Goal: Task Accomplishment & Management: Manage account settings

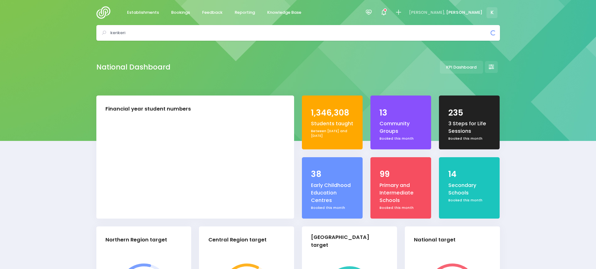
select select "5"
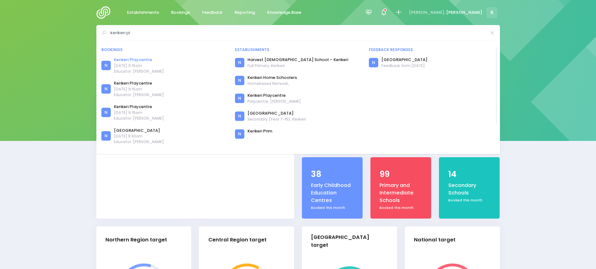
type input "kerikeri pl"
click at [141, 59] on link "Kerikeri Playcentre" at bounding box center [139, 60] width 50 height 6
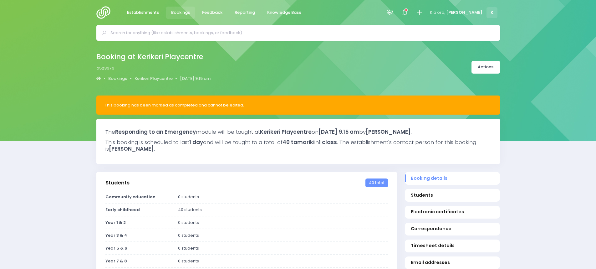
select select "5"
click at [160, 78] on link "Kerikeri Playcentre" at bounding box center [154, 78] width 38 height 6
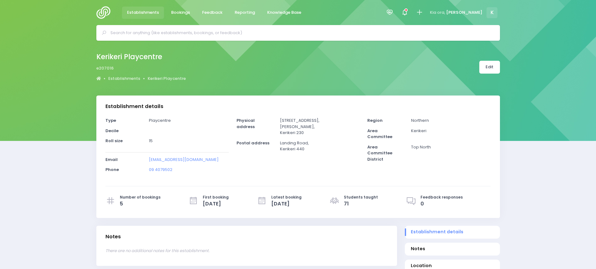
select select "5"
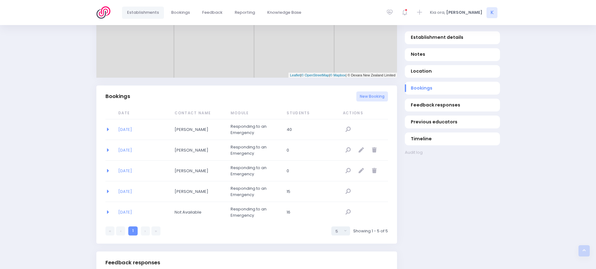
scroll to position [347, 0]
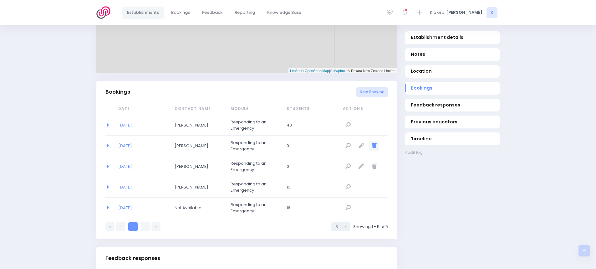
click at [376, 145] on icon "null" at bounding box center [374, 145] width 5 height 5
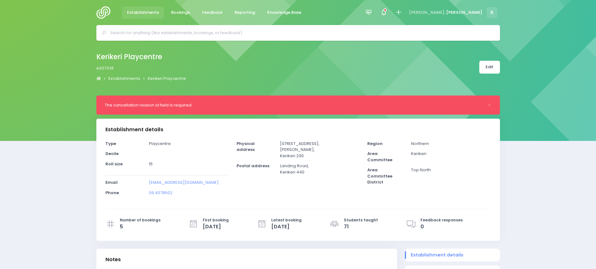
select select "5"
click at [485, 66] on link "Edit" at bounding box center [489, 67] width 21 height 13
select select "5"
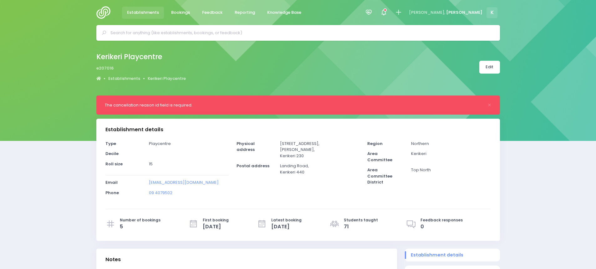
scroll to position [347, 0]
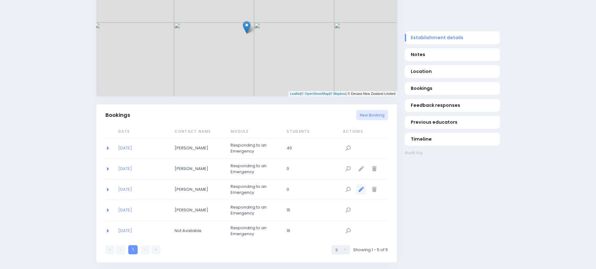
click at [361, 191] on icon "null" at bounding box center [361, 189] width 5 height 5
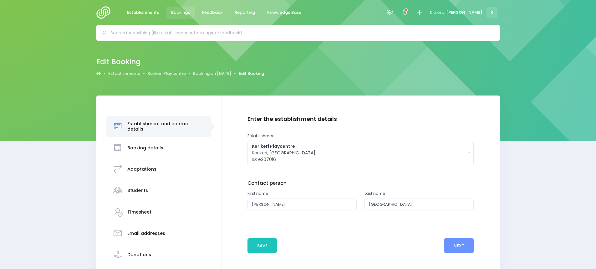
click at [261, 73] on link "Edit Booking" at bounding box center [251, 73] width 25 height 6
click at [160, 75] on link "Kerikeri Playcentre" at bounding box center [167, 73] width 38 height 6
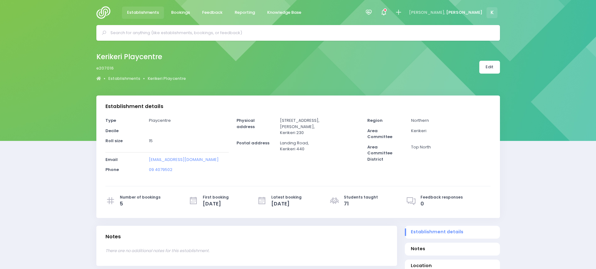
select select "5"
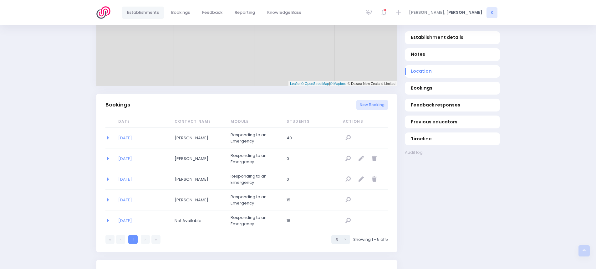
scroll to position [339, 0]
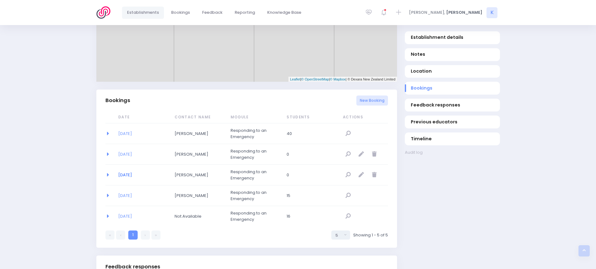
click at [132, 175] on link "11/08/2025" at bounding box center [125, 175] width 14 height 6
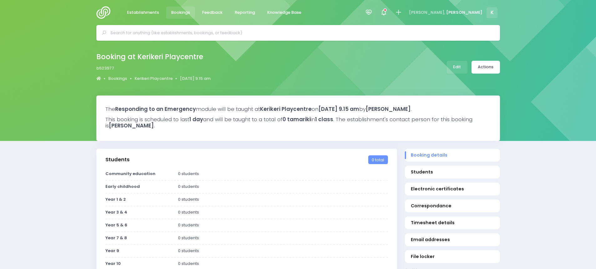
select select "5"
click at [483, 67] on link "Actions" at bounding box center [486, 67] width 28 height 13
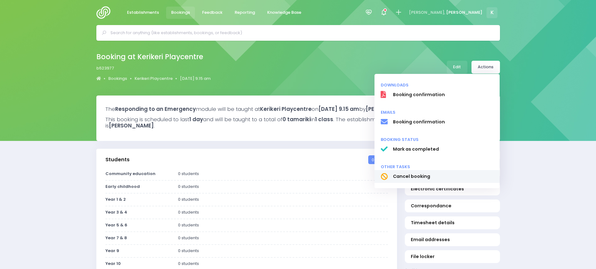
click at [412, 175] on span "Cancel booking" at bounding box center [443, 176] width 101 height 7
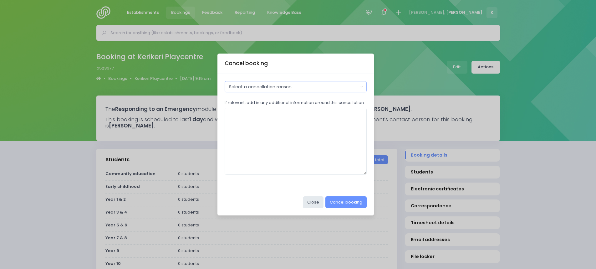
click at [301, 87] on div "Select a cancellation reason..." at bounding box center [294, 87] width 130 height 7
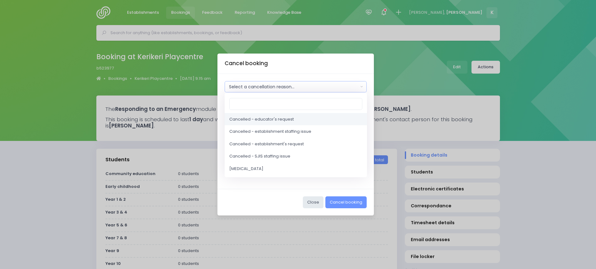
click at [298, 119] on link "Cancelled - educator's request" at bounding box center [296, 119] width 142 height 13
select select "2"
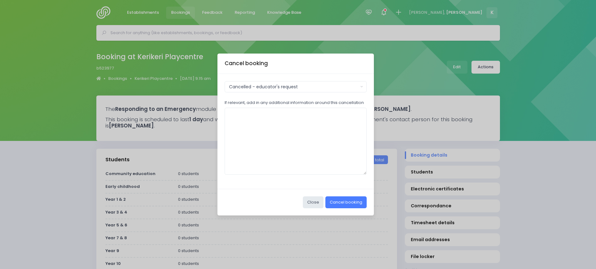
click at [340, 205] on button "Cancel booking" at bounding box center [345, 202] width 41 height 12
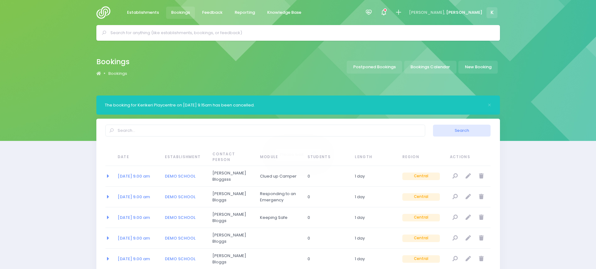
select select "20"
click at [301, 32] on input "text" at bounding box center [300, 32] width 381 height 9
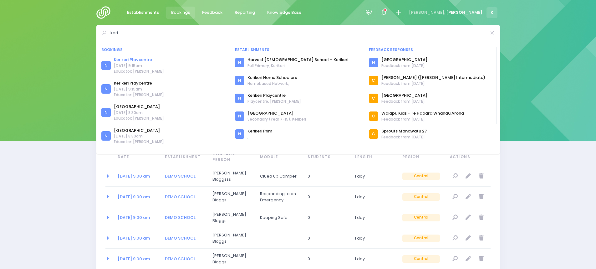
type input "keri"
click at [146, 59] on link "Kerikeri Playcentre" at bounding box center [139, 60] width 50 height 6
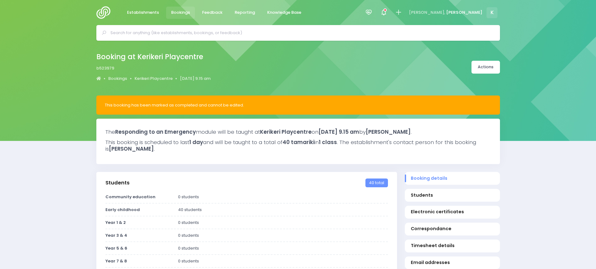
select select "5"
click at [156, 79] on link "Kerikeri Playcentre" at bounding box center [154, 78] width 38 height 6
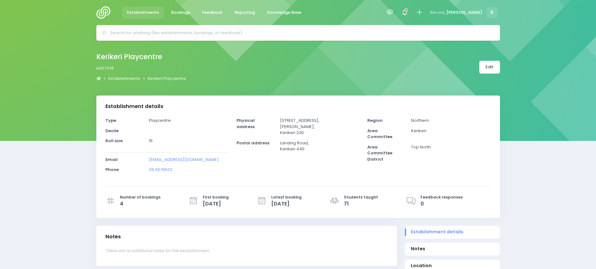
select select "5"
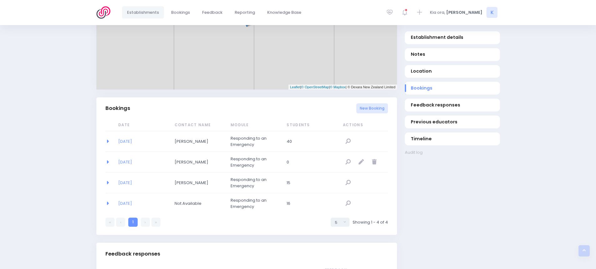
scroll to position [377, 0]
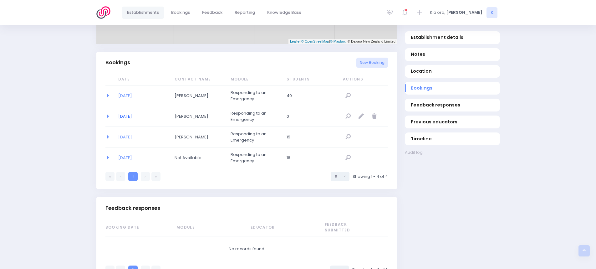
click at [132, 116] on link "13/08/2025" at bounding box center [125, 116] width 14 height 6
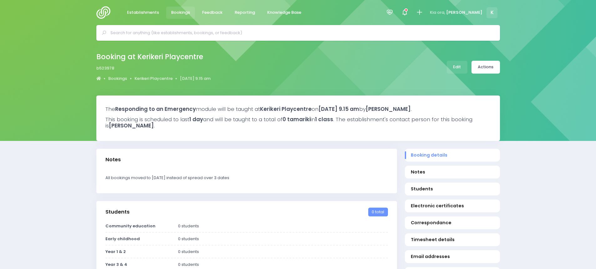
select select "5"
click at [484, 69] on link "Actions" at bounding box center [486, 67] width 28 height 13
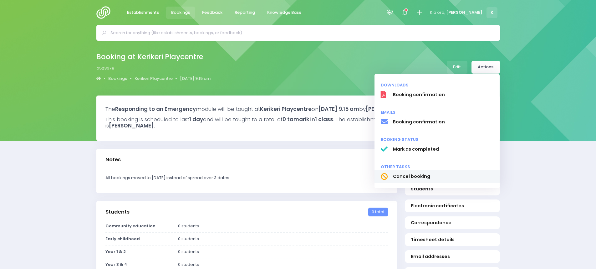
click at [427, 175] on span "Cancel booking" at bounding box center [443, 176] width 101 height 7
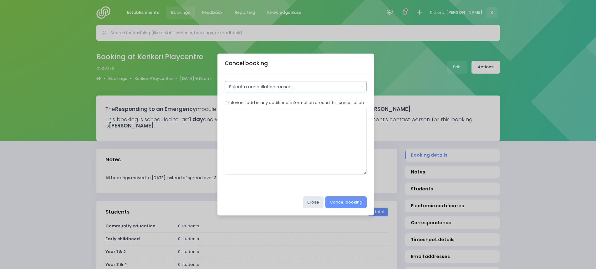
click at [310, 91] on button "Select a cancellation reason..." at bounding box center [296, 86] width 142 height 11
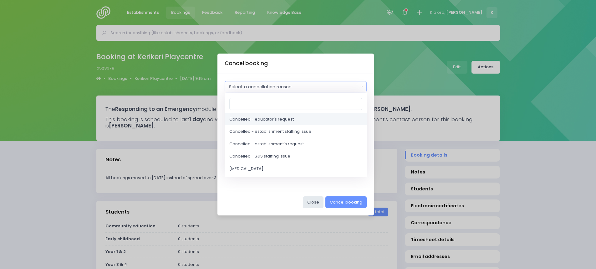
click at [300, 120] on link "Cancelled - educator's request" at bounding box center [296, 119] width 142 height 13
select select "2"
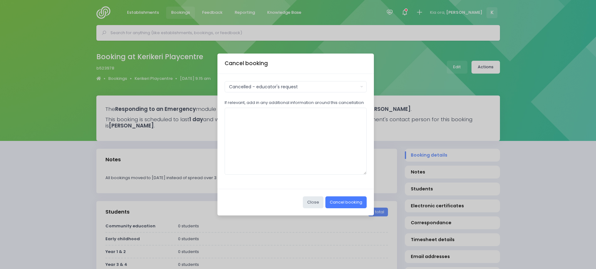
click at [342, 201] on button "Cancel booking" at bounding box center [345, 202] width 41 height 12
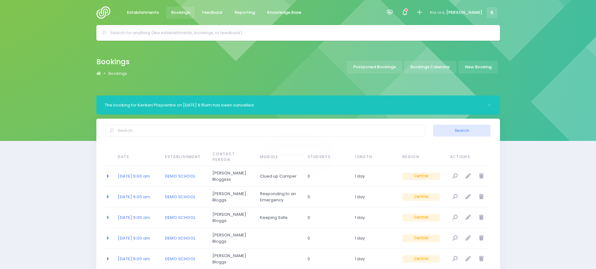
select select "20"
